Goal: Information Seeking & Learning: Learn about a topic

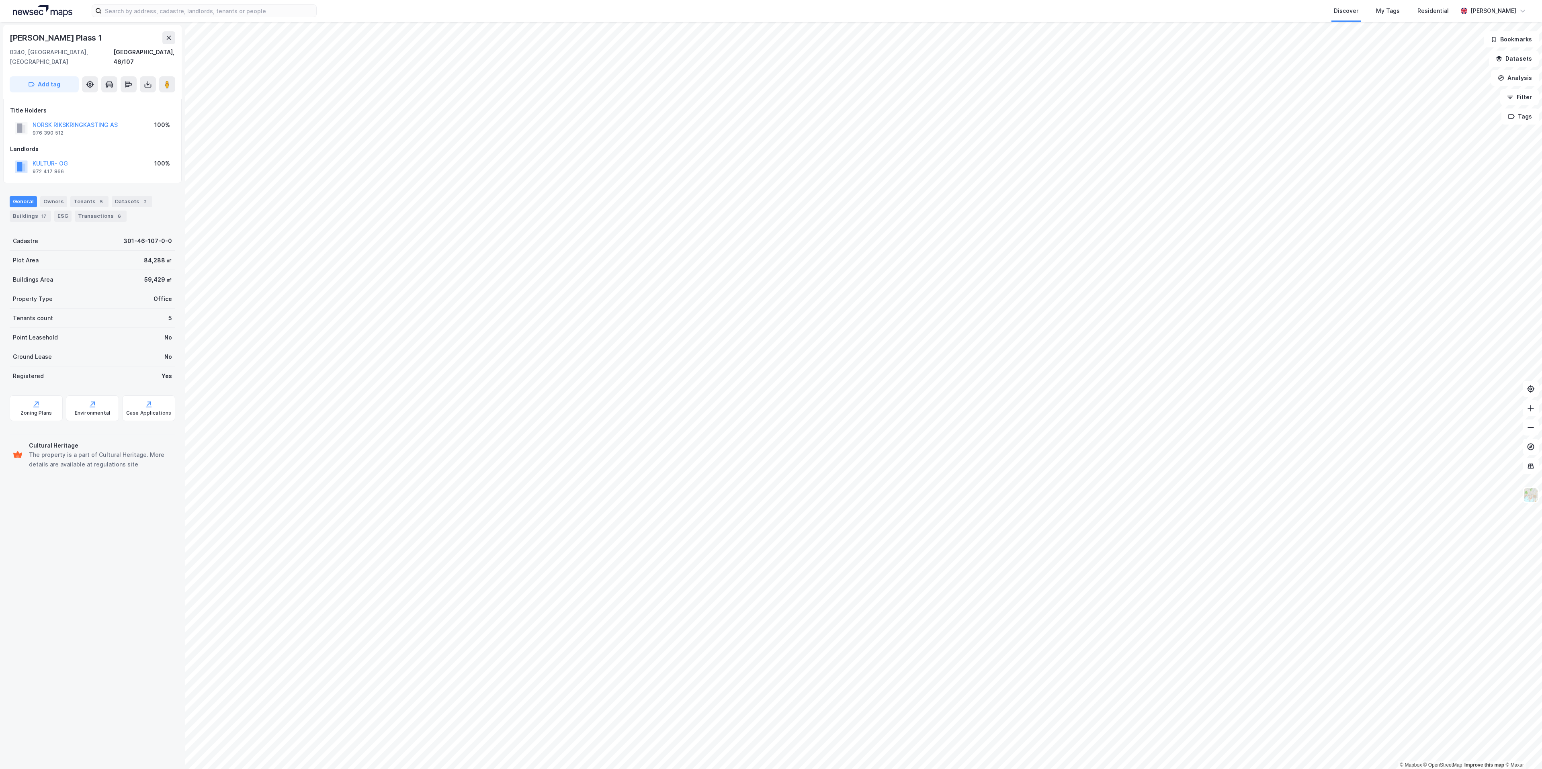
click at [98, 501] on div "Bjørnstjerne Bjørnsons [STREET_ADDRESS], 46/107 Add tag Title Holders NORSK RIK…" at bounding box center [92, 396] width 185 height 748
